Goal: Task Accomplishment & Management: Manage account settings

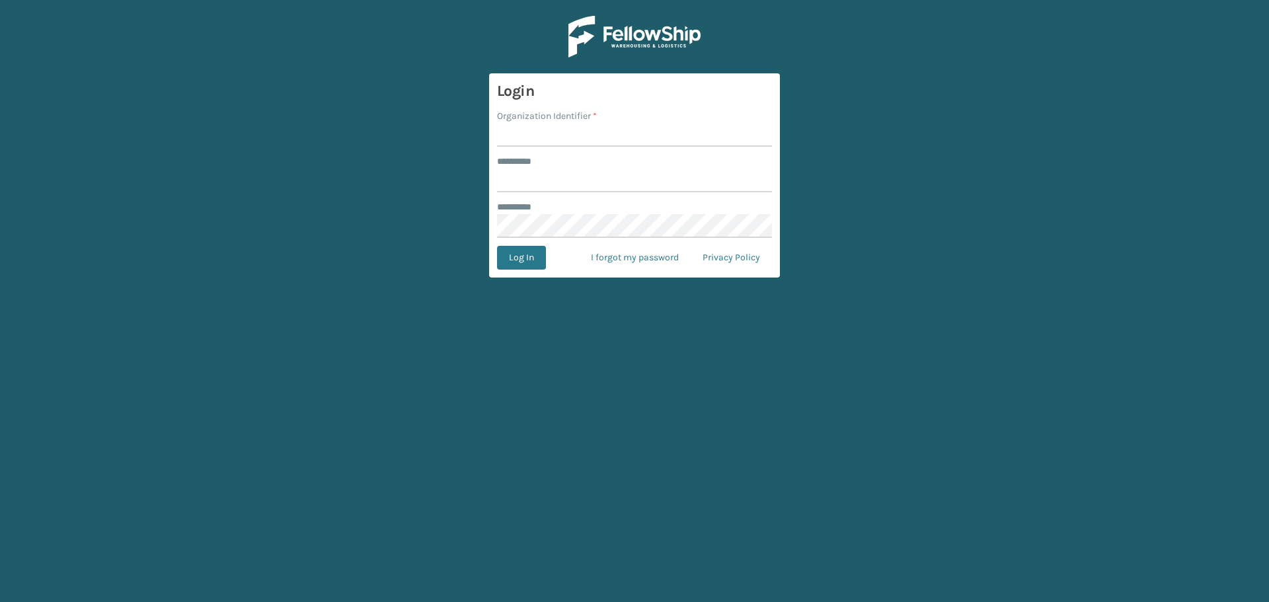
click at [550, 133] on input "Organization Identifier *" at bounding box center [634, 135] width 275 height 24
type input "SuperAdminOrganization"
click at [588, 174] on input "******** *" at bounding box center [634, 181] width 275 height 24
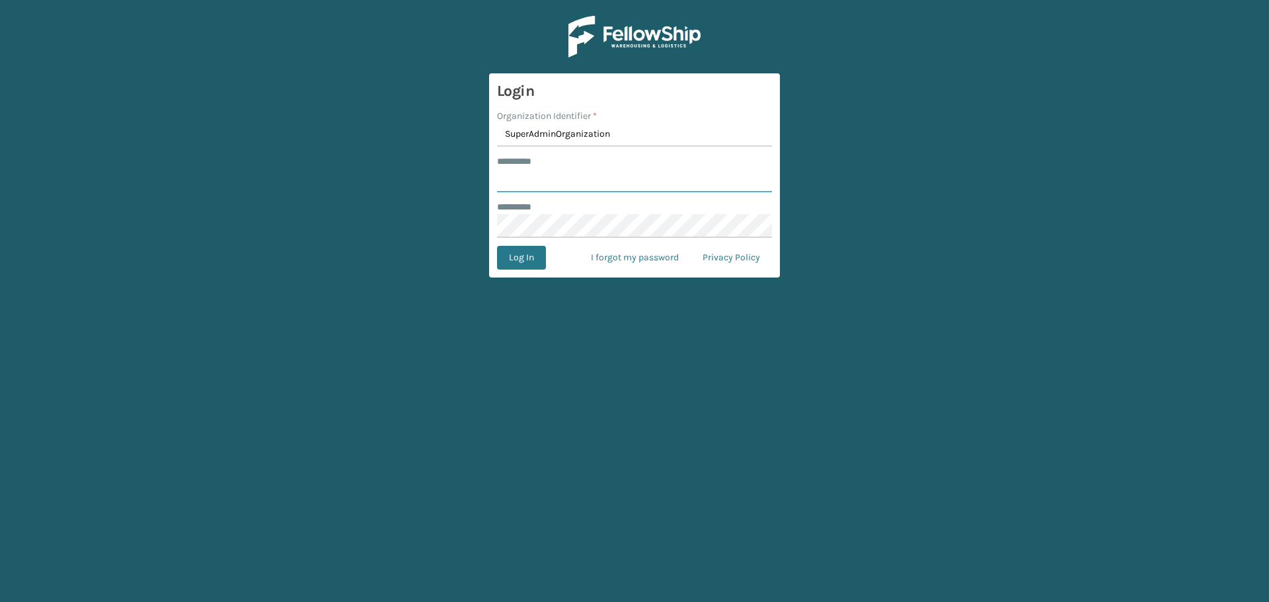
type input "******"
click at [530, 258] on button "Log In" at bounding box center [521, 258] width 49 height 24
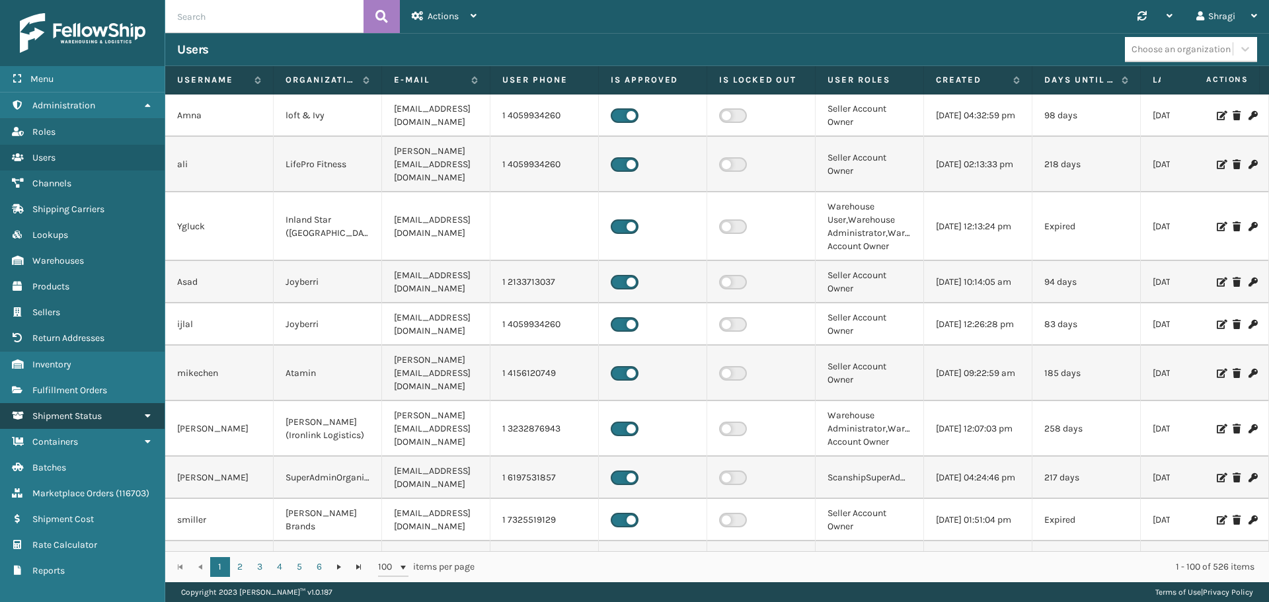
click at [94, 415] on span "Shipment Status" at bounding box center [66, 415] width 69 height 11
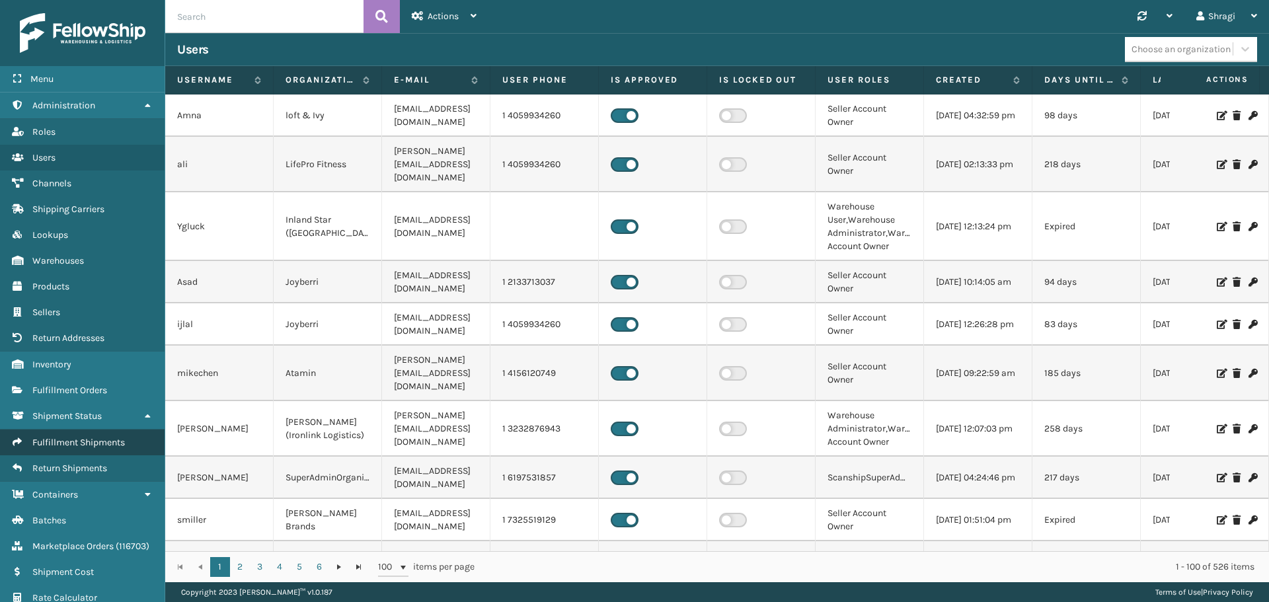
click at [81, 442] on span "Fulfillment Shipments" at bounding box center [78, 442] width 93 height 11
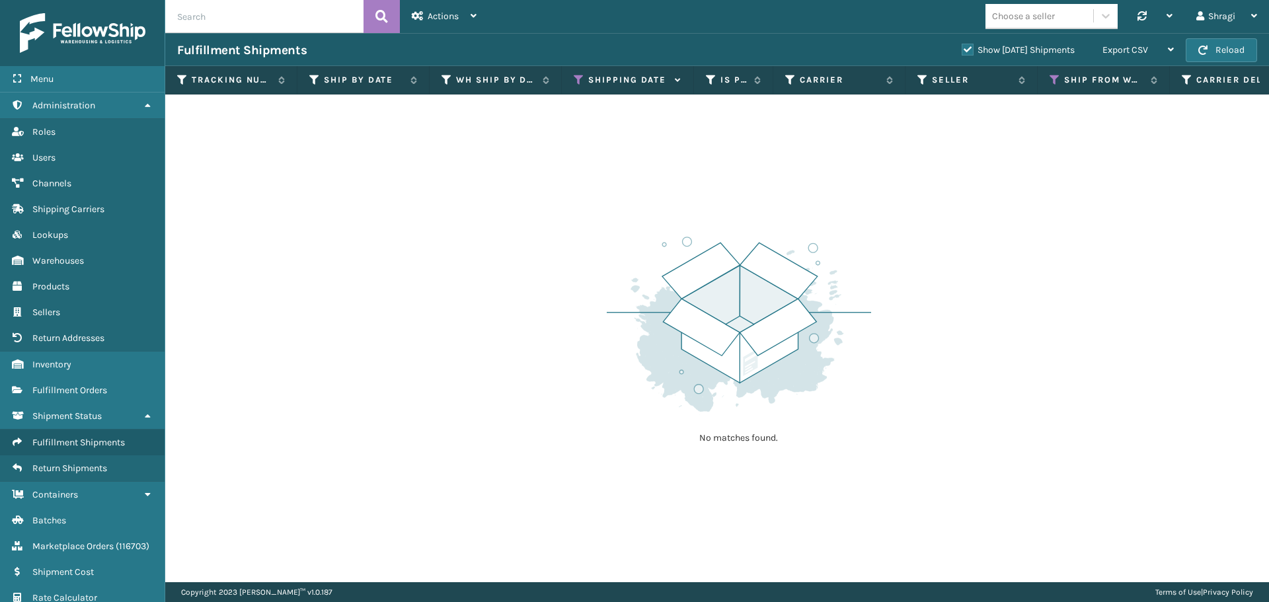
click at [583, 81] on icon at bounding box center [579, 80] width 11 height 12
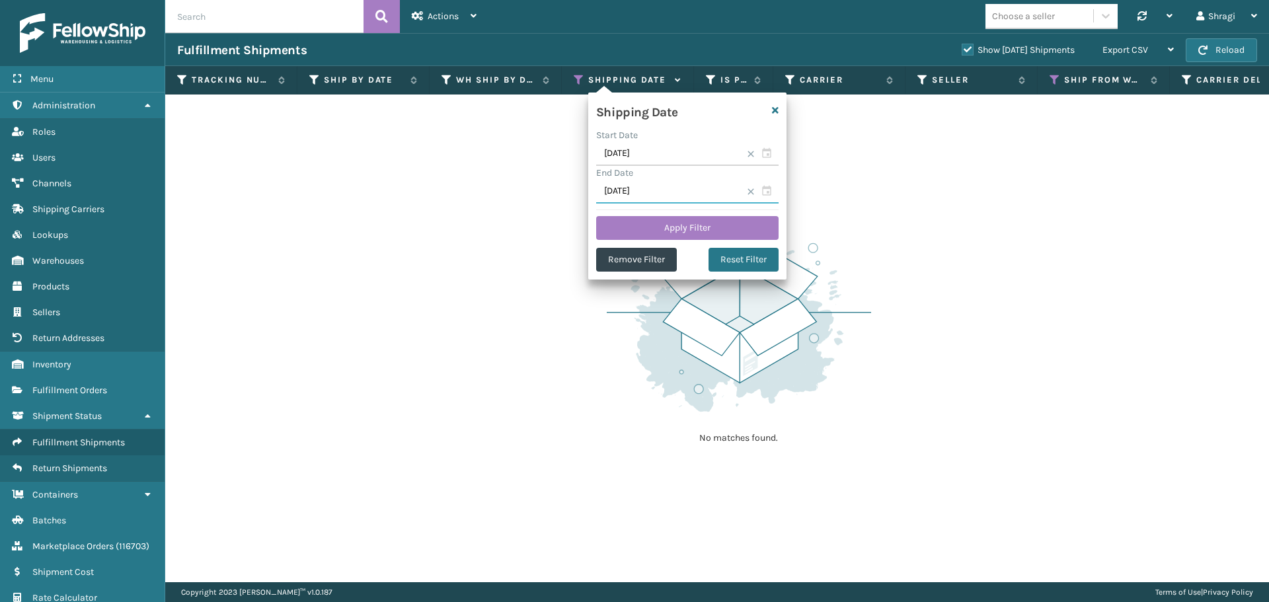
click at [661, 190] on input "[DATE]" at bounding box center [687, 192] width 182 height 24
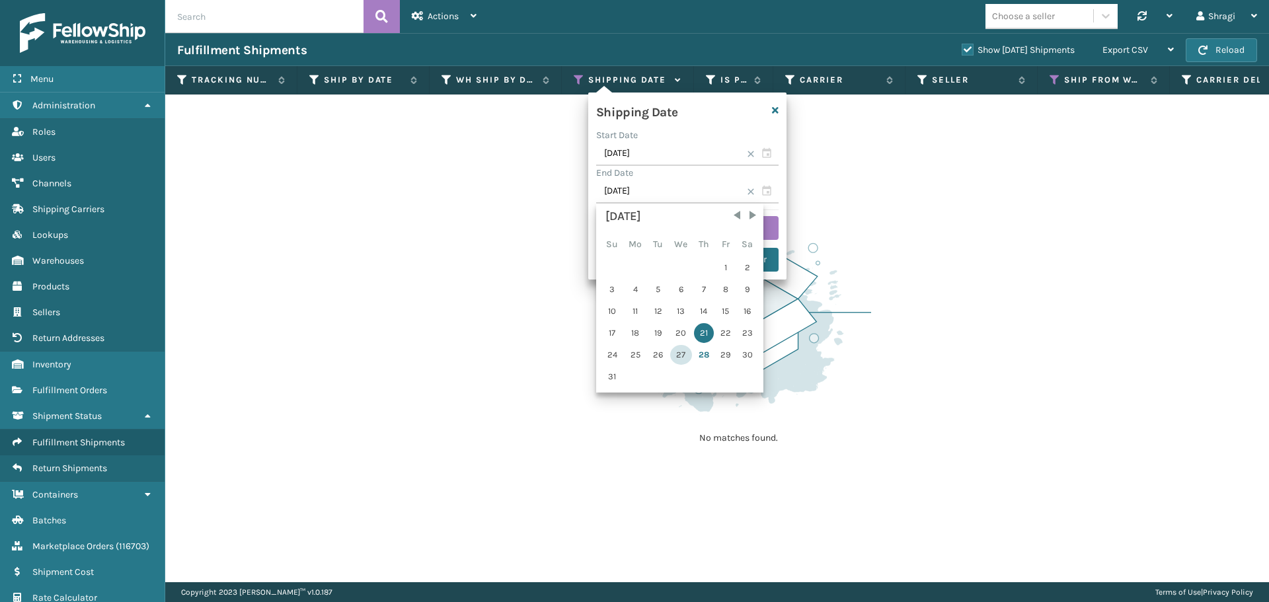
click at [675, 353] on div "27" at bounding box center [681, 355] width 22 height 20
type input "[DATE]"
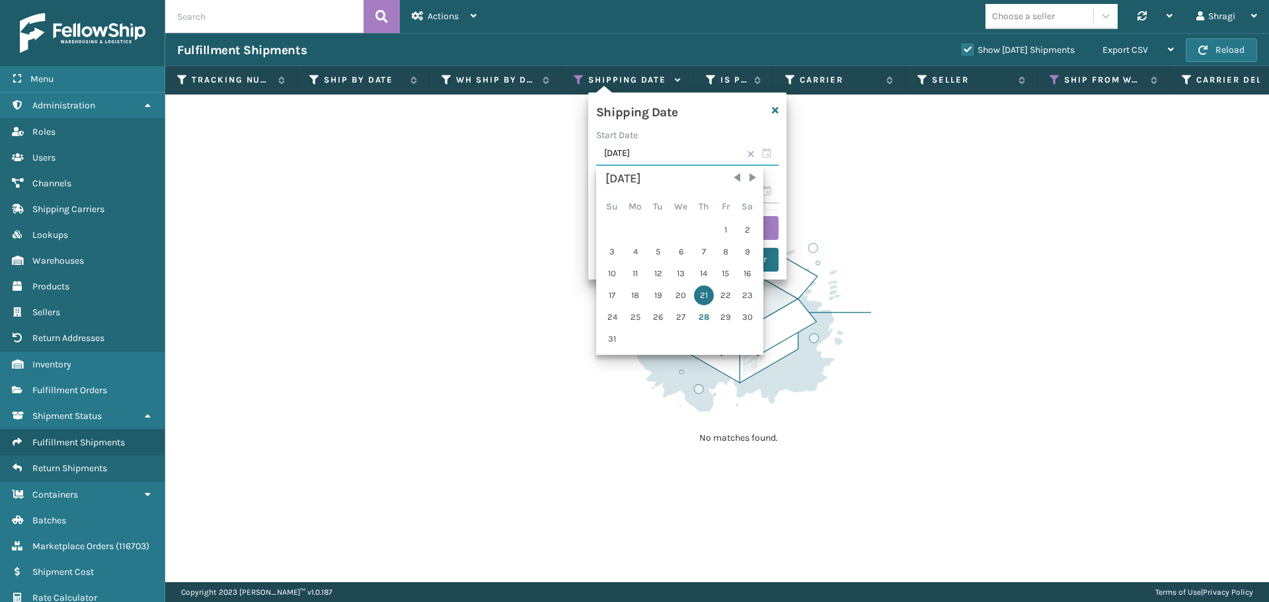
click at [642, 153] on input "[DATE]" at bounding box center [687, 154] width 182 height 24
click at [672, 317] on div "27" at bounding box center [681, 317] width 22 height 20
type input "[DATE]"
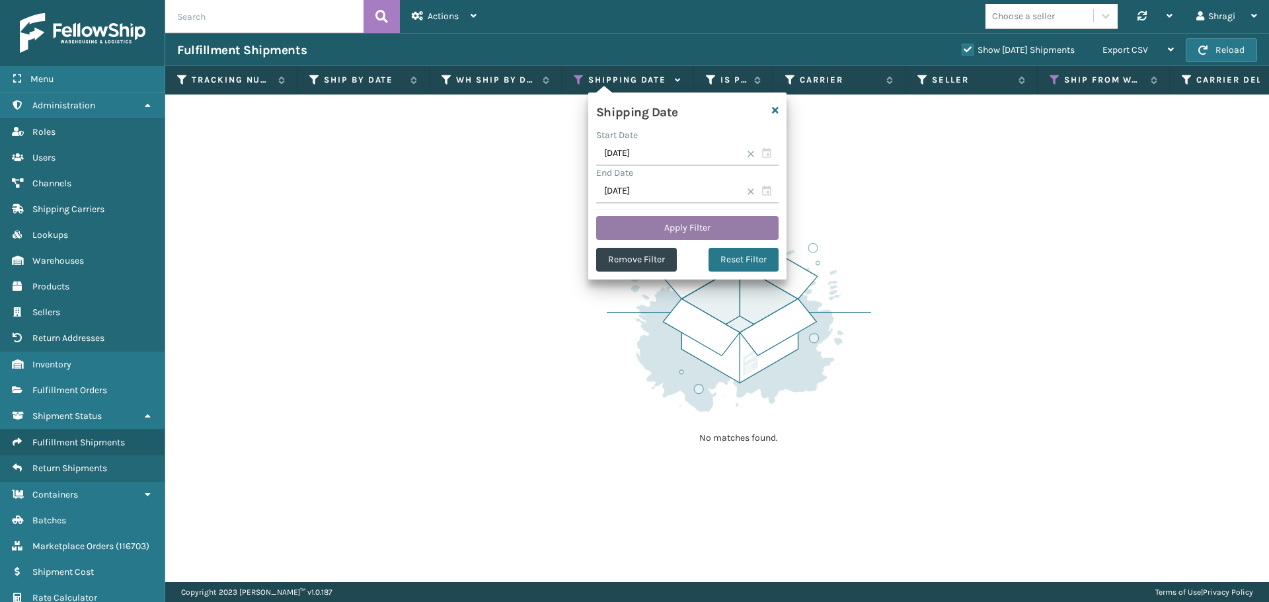
click at [696, 227] on button "Apply Filter" at bounding box center [687, 228] width 182 height 24
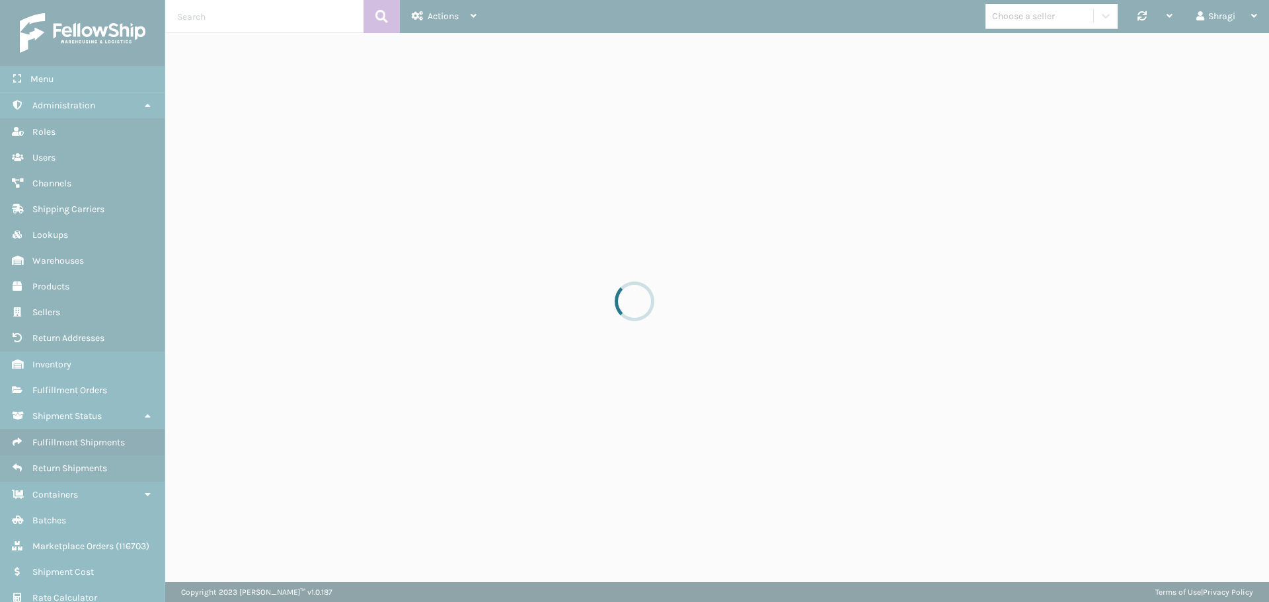
click at [870, 5] on div at bounding box center [634, 301] width 1269 height 602
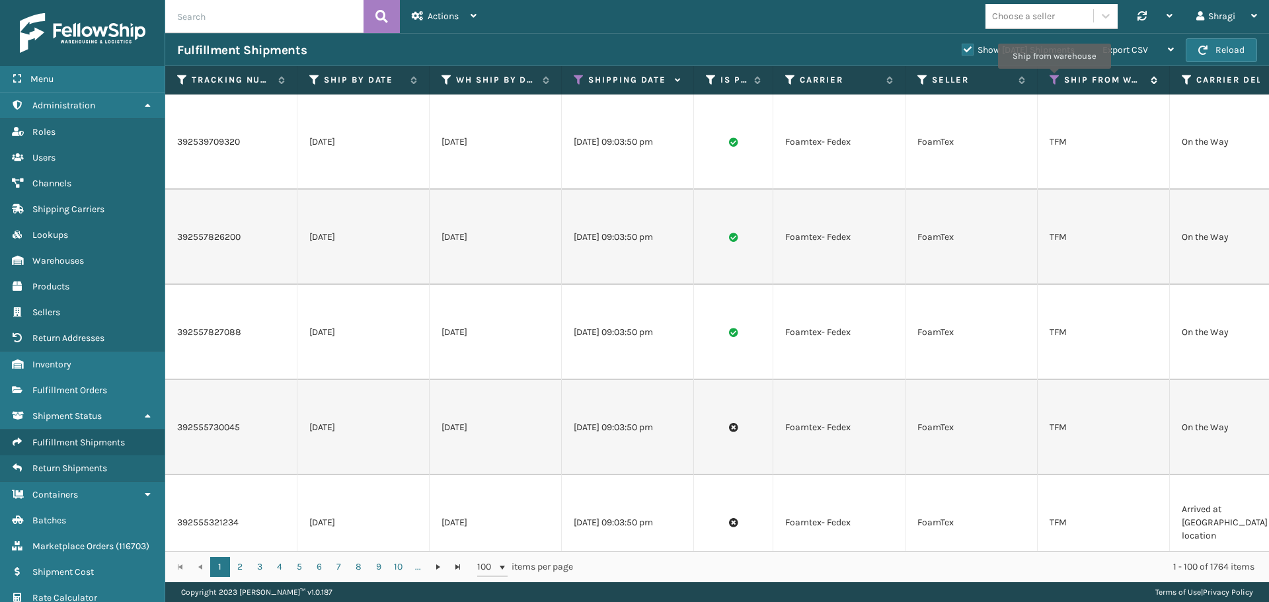
click at [1054, 78] on icon at bounding box center [1054, 80] width 11 height 12
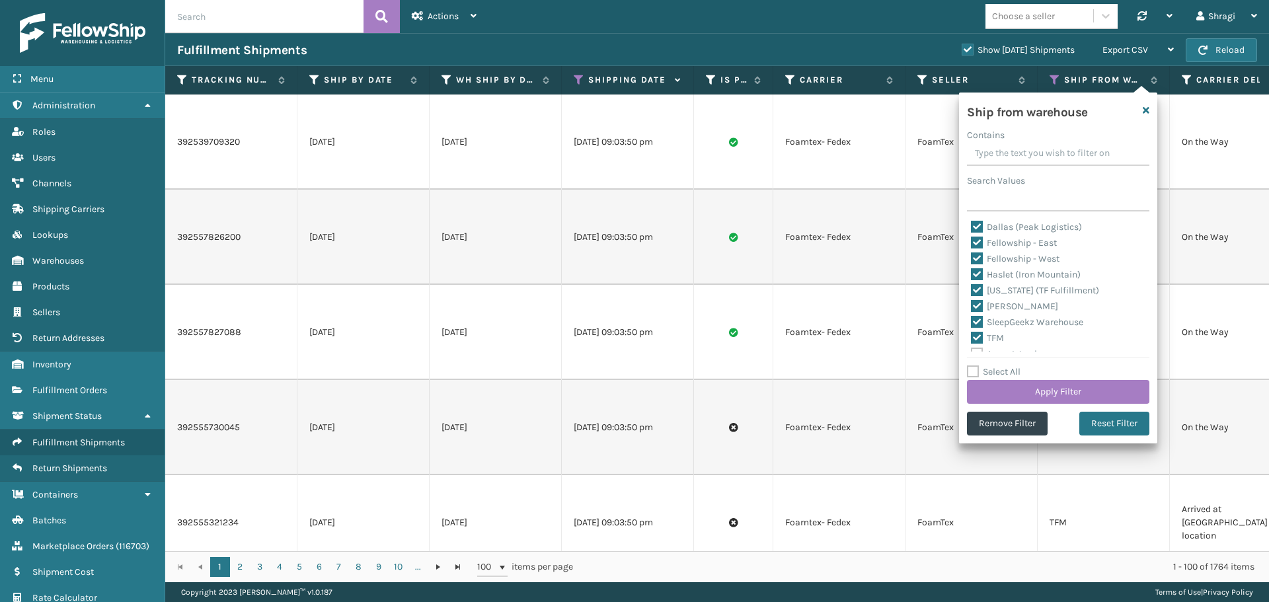
click at [921, 101] on td "FoamTex" at bounding box center [971, 141] width 132 height 95
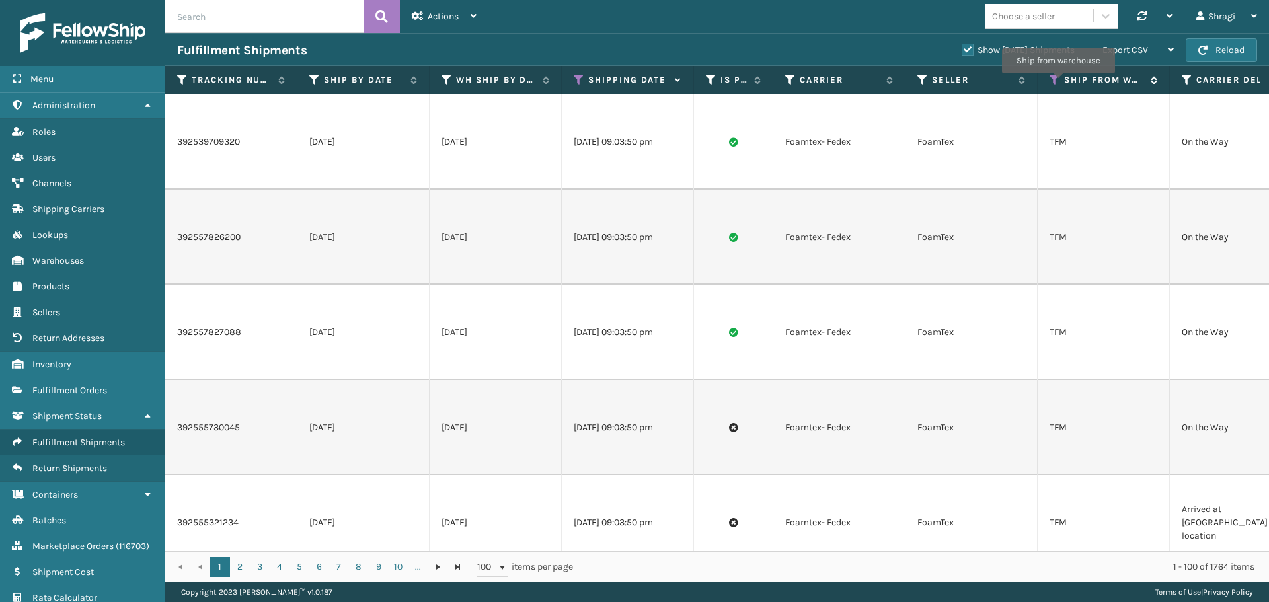
click at [1058, 83] on icon at bounding box center [1054, 80] width 11 height 12
click at [900, 27] on div "Choose a seller Synchronise all channels Shragi Log Out" at bounding box center [878, 16] width 780 height 33
click at [1135, 54] on span "Export CSV" at bounding box center [1125, 49] width 46 height 11
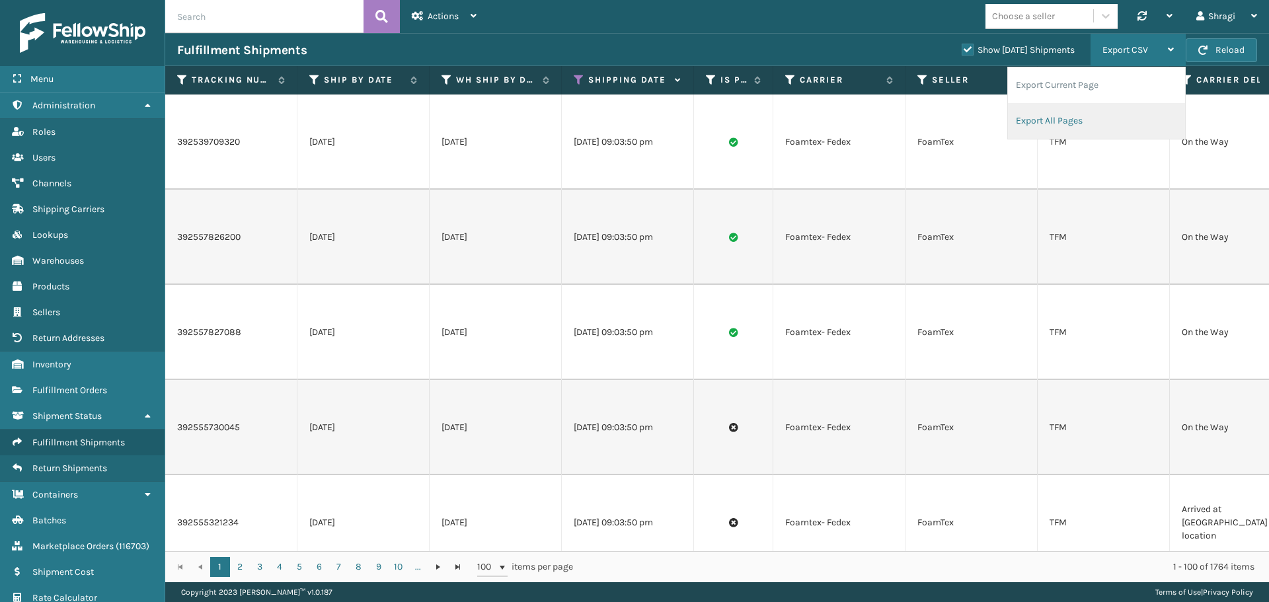
click at [1100, 125] on li "Export All Pages" at bounding box center [1096, 121] width 177 height 36
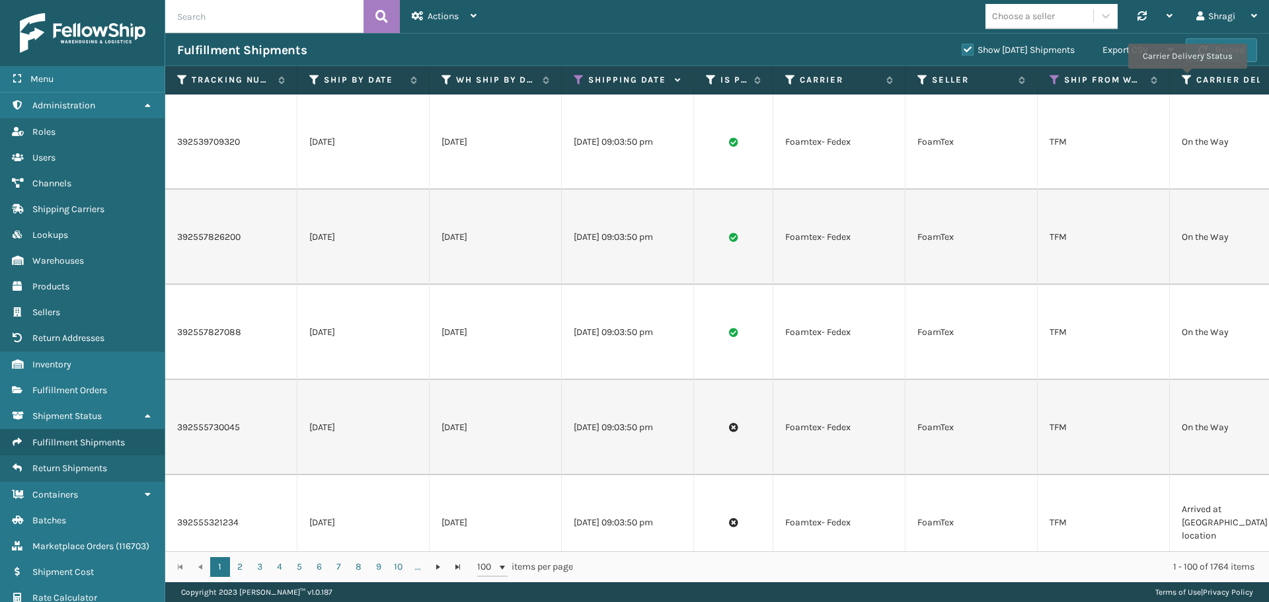
click at [1186, 78] on icon at bounding box center [1187, 80] width 11 height 12
click at [995, 380] on td "FoamTex" at bounding box center [971, 427] width 132 height 95
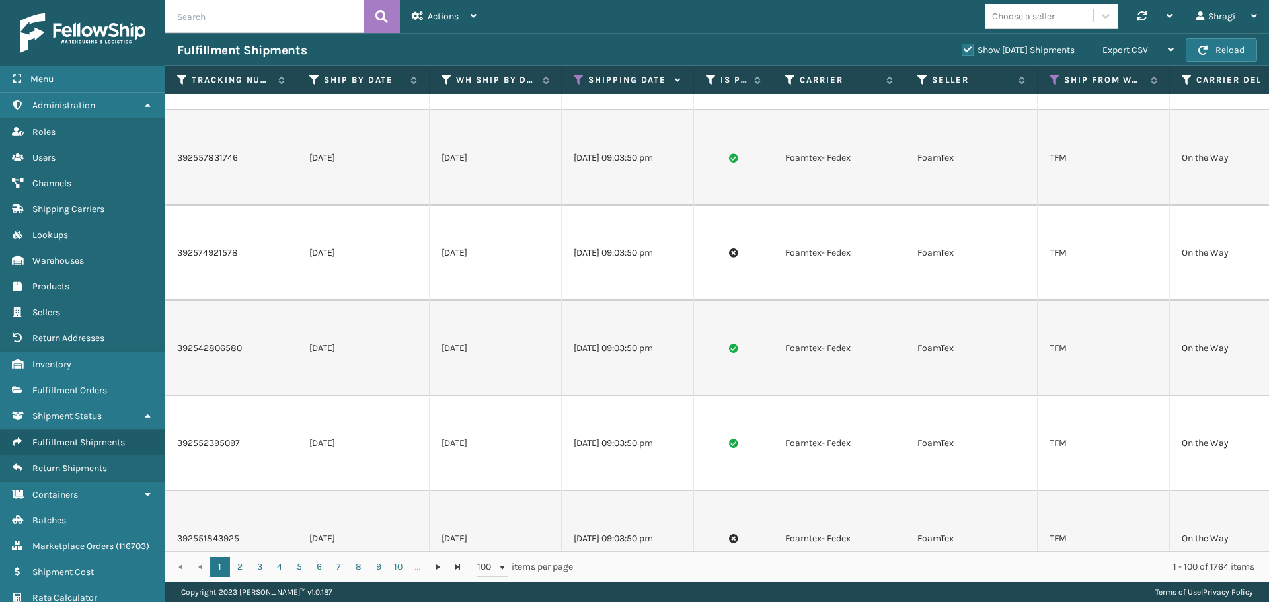
scroll to position [828, 0]
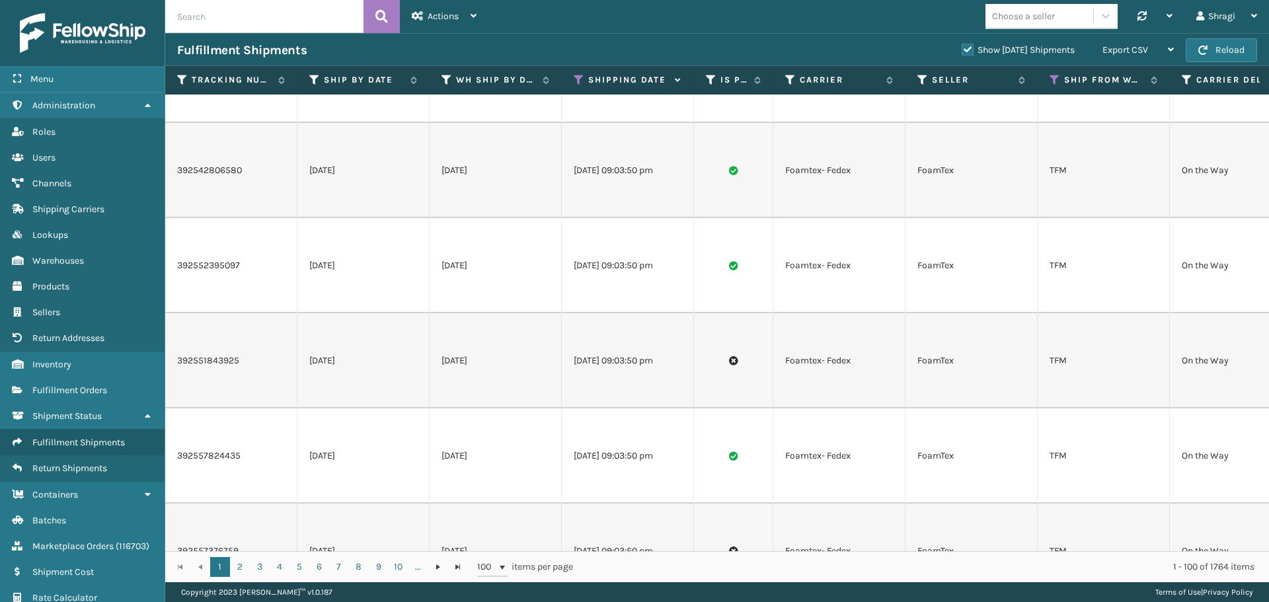
drag, startPoint x: 388, startPoint y: 540, endPoint x: 643, endPoint y: 553, distance: 255.4
click at [643, 553] on div "Tracking Number Ship By Date WH Ship By Date Shipping Date Is Prime Carrier Sel…" at bounding box center [717, 324] width 1104 height 516
click at [1258, 551] on div "1 2 3 4 5 6 7 8 9 10 ... 1 2 3 4 5 6 7 8 9 10 ... 100 items per page 1 - 100 of…" at bounding box center [717, 566] width 1104 height 31
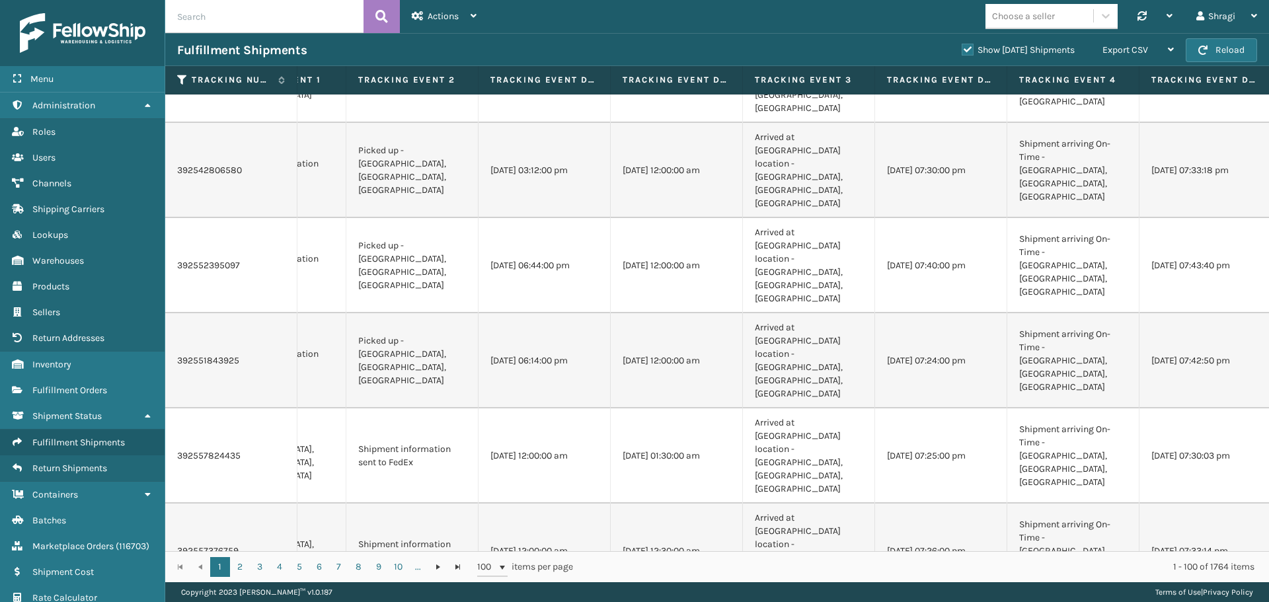
scroll to position [0, 0]
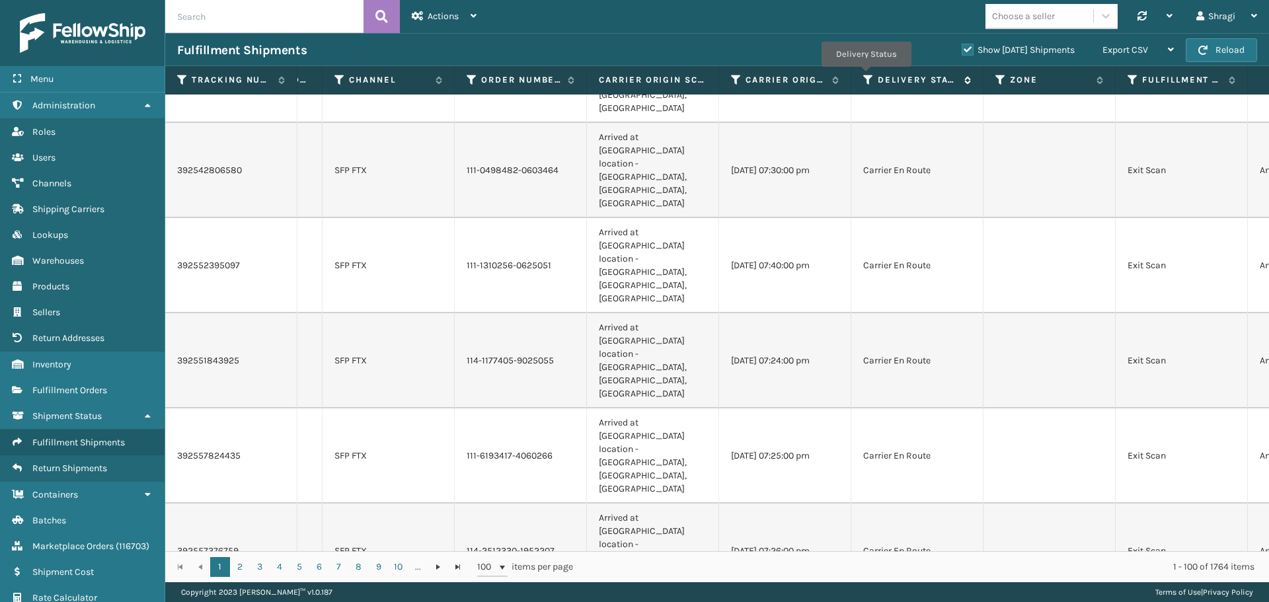
click at [866, 77] on icon at bounding box center [868, 80] width 11 height 12
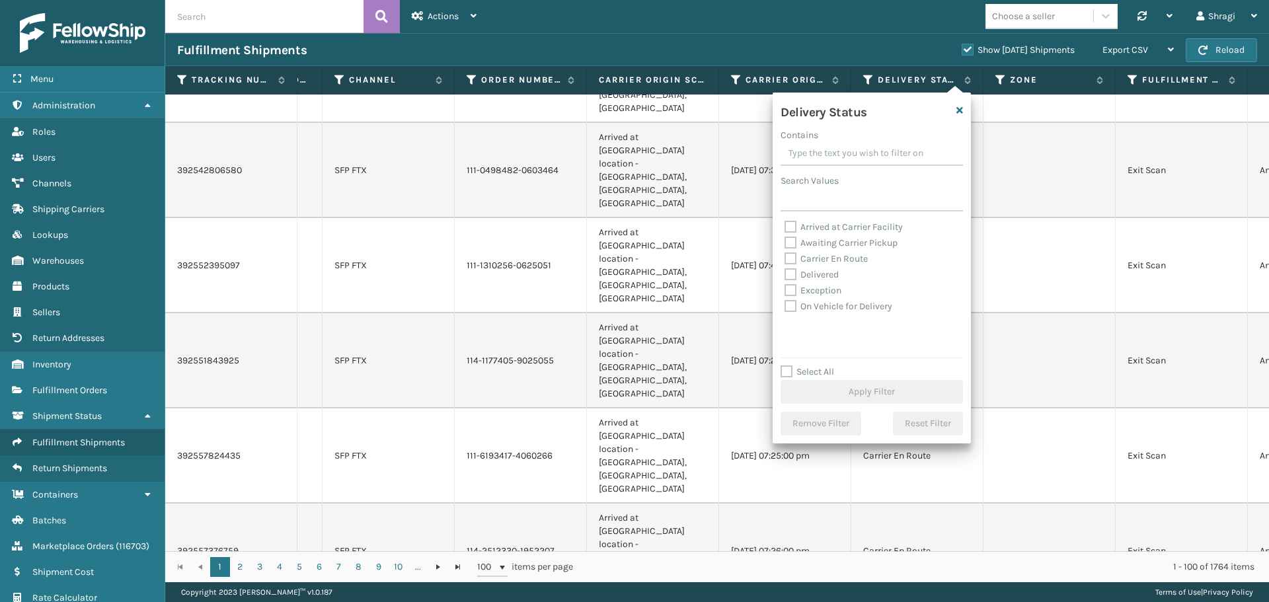
click at [823, 245] on label "Awaiting Carrier Pickup" at bounding box center [840, 242] width 113 height 11
click at [785, 244] on input "Awaiting Carrier Pickup" at bounding box center [784, 239] width 1 height 9
checkbox input "true"
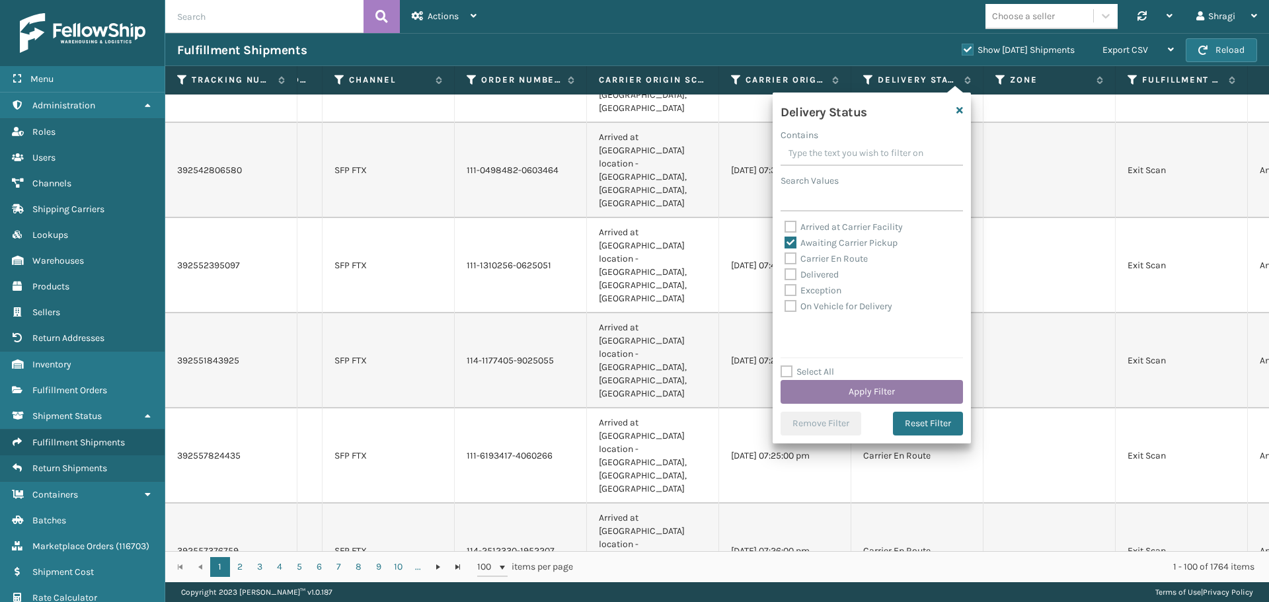
click at [830, 394] on button "Apply Filter" at bounding box center [871, 392] width 182 height 24
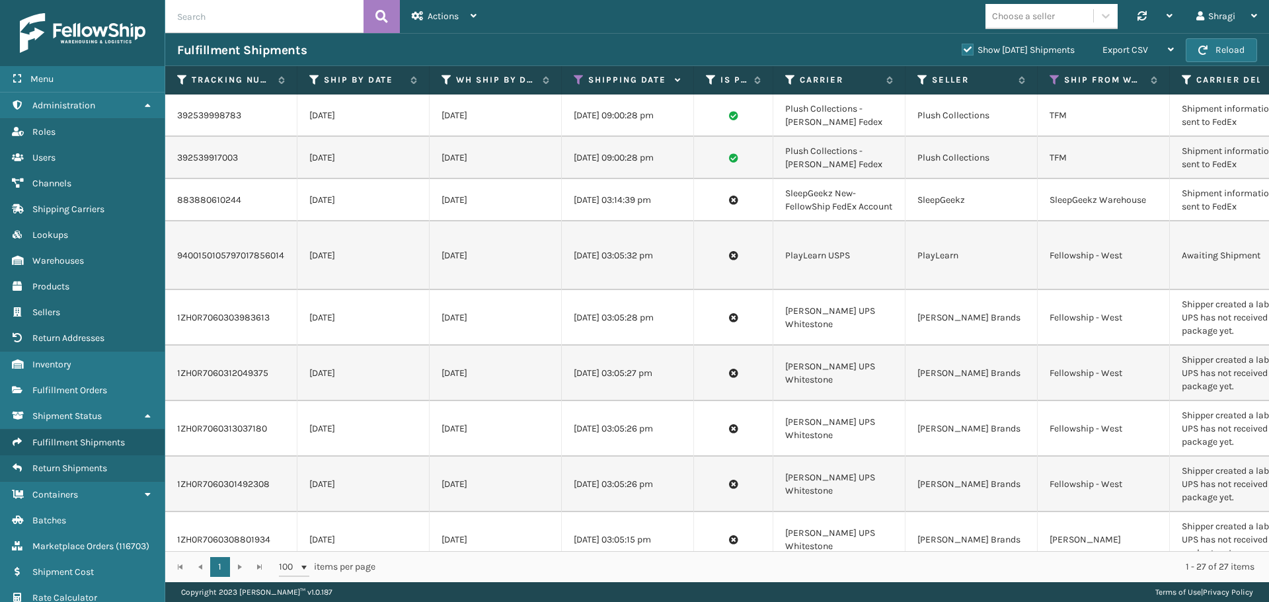
click at [936, 302] on td "[PERSON_NAME] Brands" at bounding box center [971, 318] width 132 height 56
